Goal: Navigation & Orientation: Find specific page/section

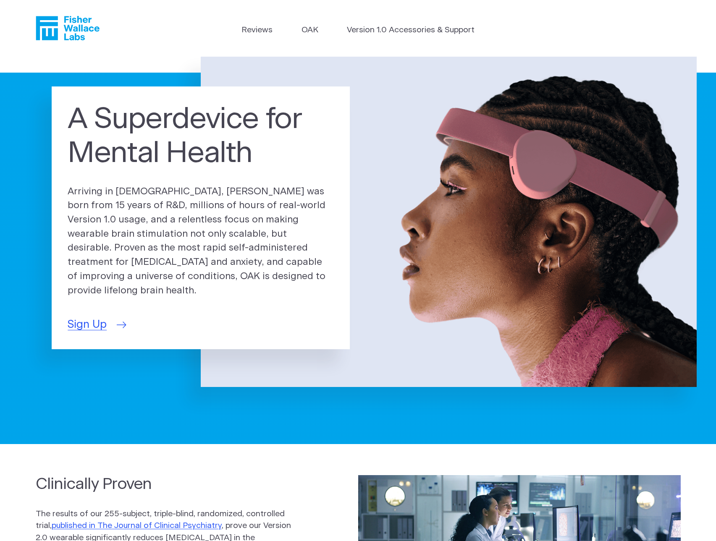
click at [81, 318] on span "Sign Up" at bounding box center [87, 325] width 39 height 16
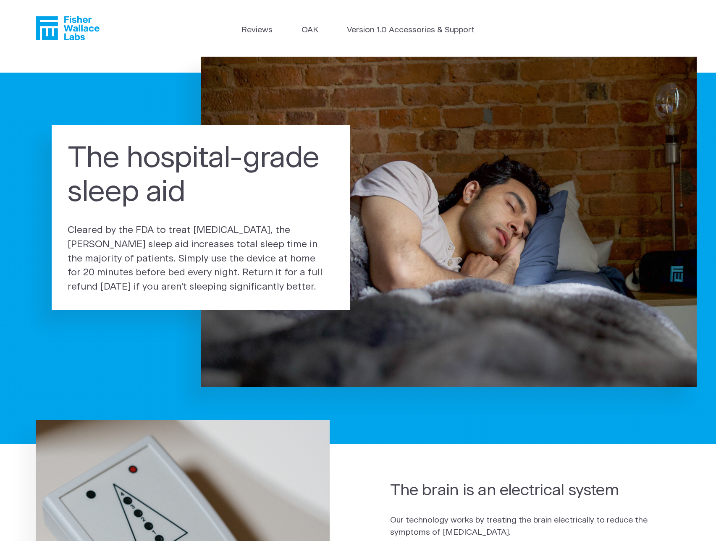
click at [76, 23] on icon "Fisher Wallace" at bounding box center [68, 28] width 64 height 24
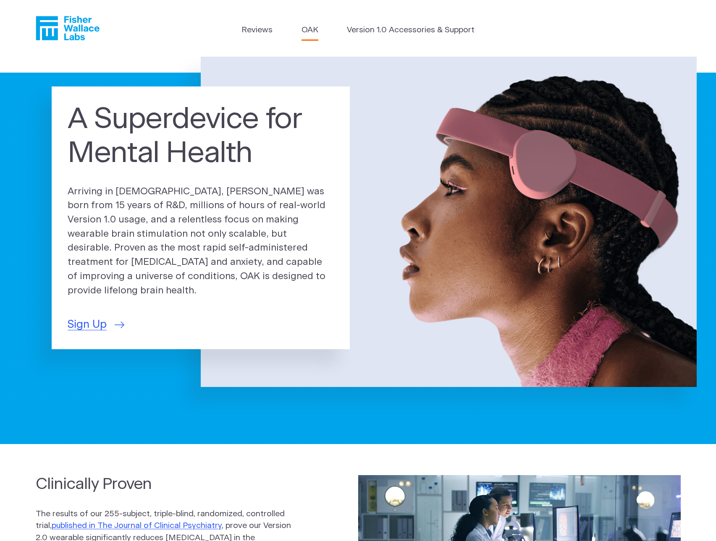
click at [309, 32] on link "OAK" at bounding box center [309, 30] width 17 height 12
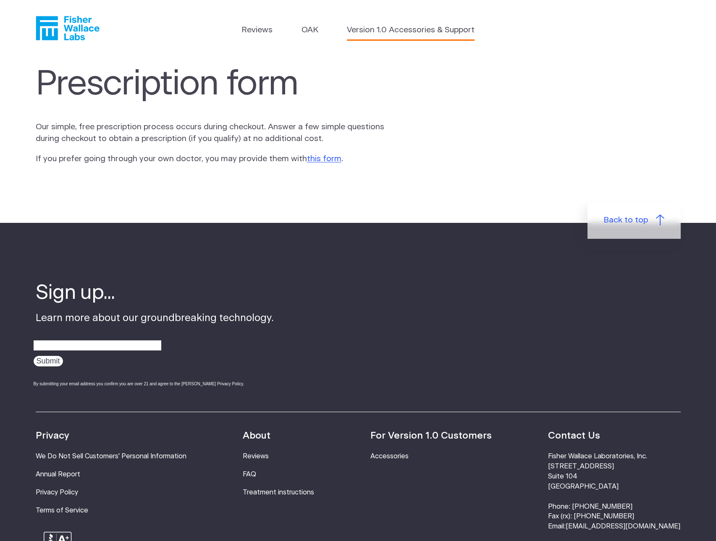
click at [393, 31] on link "Version 1.0 Accessories & Support" at bounding box center [411, 30] width 128 height 12
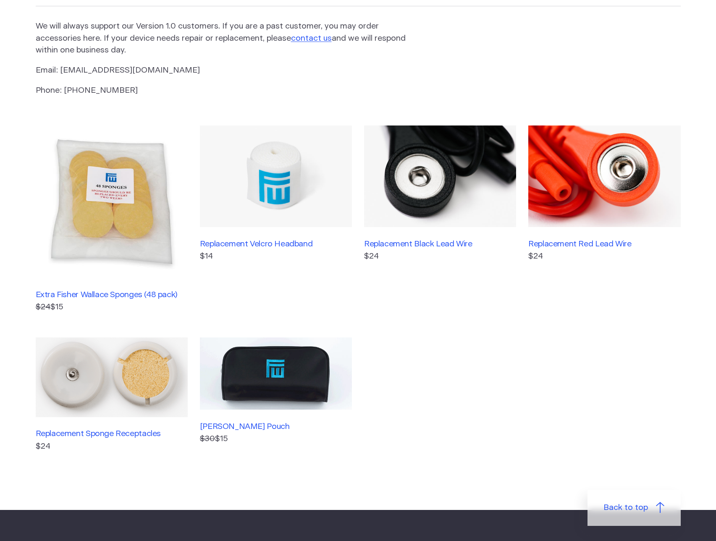
scroll to position [84, 0]
